Goal: Information Seeking & Learning: Learn about a topic

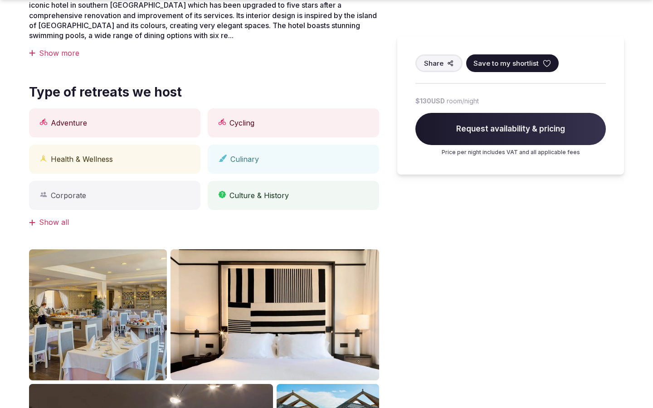
scroll to position [1141, 0]
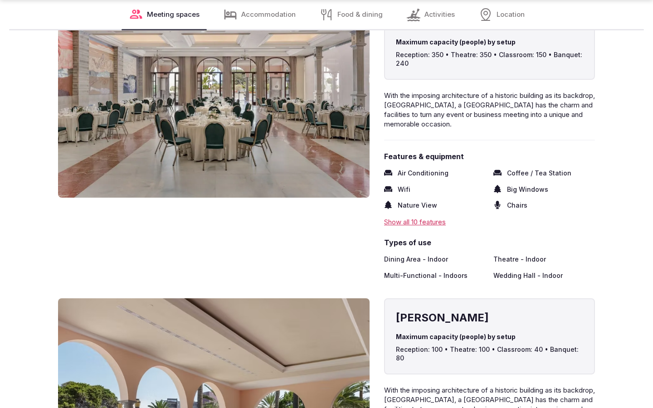
scroll to position [1500, 0]
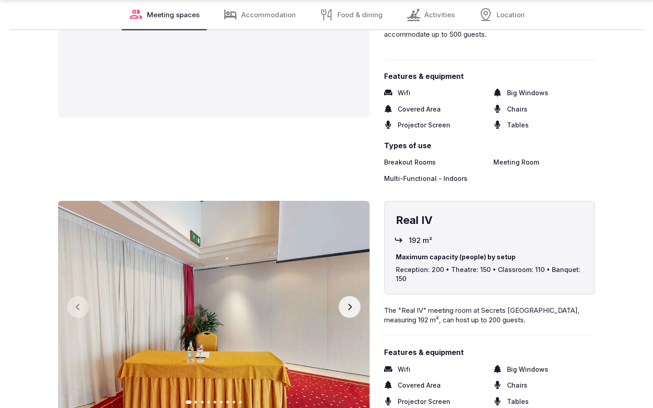
scroll to position [1500, 0]
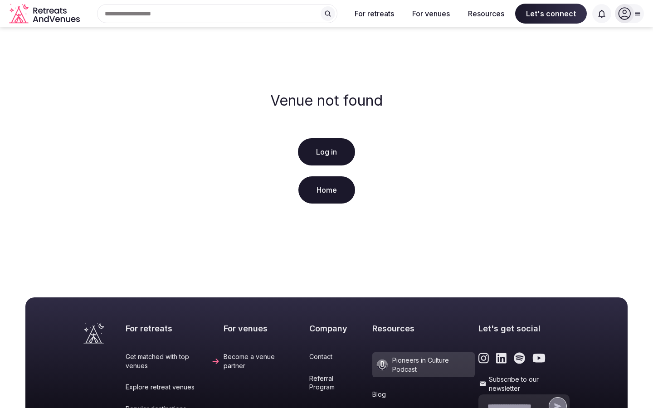
scroll to position [185, 0]
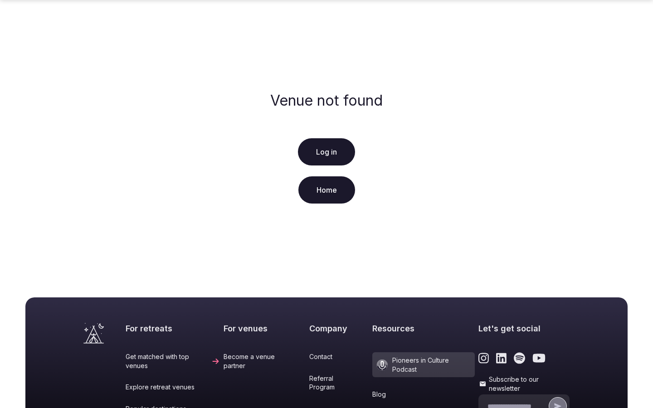
scroll to position [185, 0]
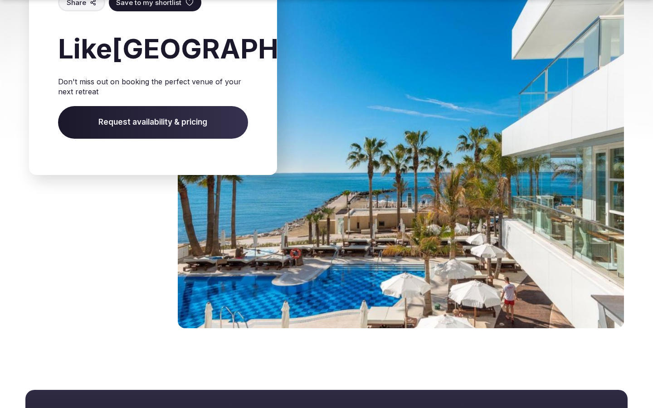
scroll to position [1418, 0]
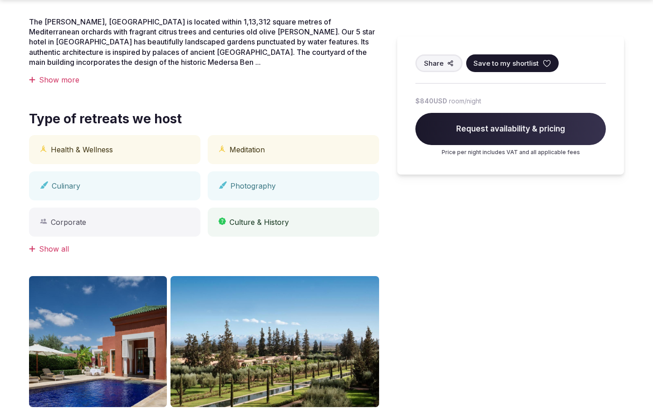
scroll to position [751, 0]
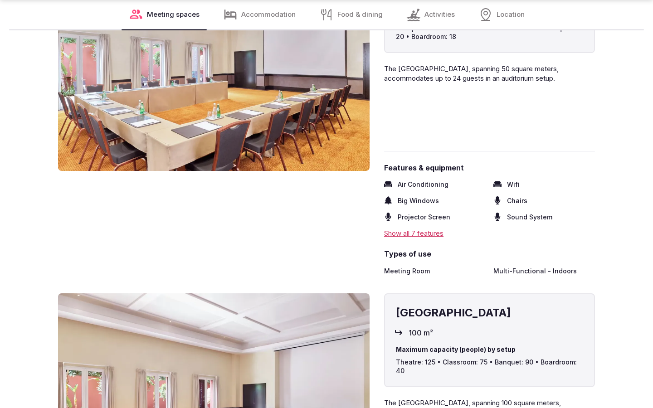
scroll to position [1500, 0]
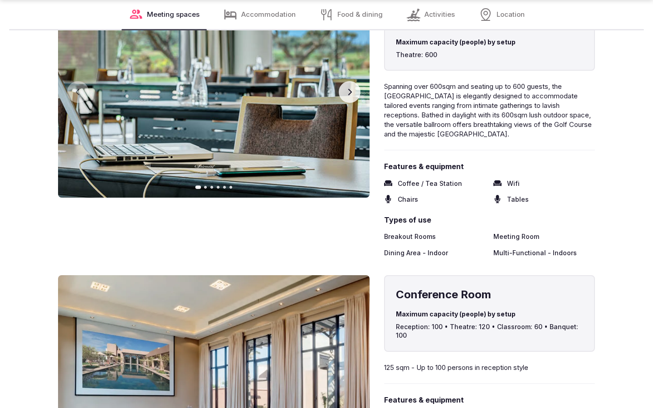
scroll to position [1500, 0]
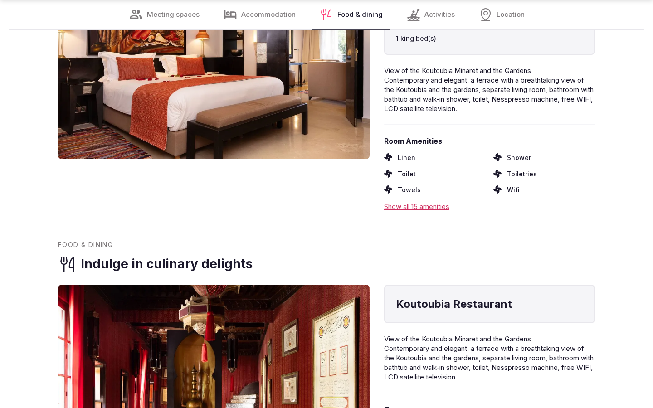
scroll to position [1469, 0]
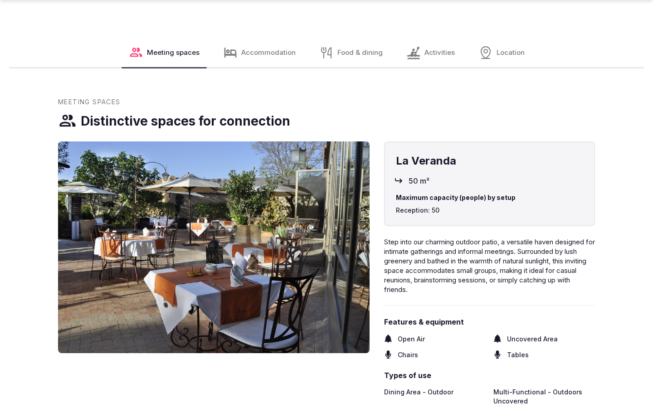
scroll to position [1530, 0]
